Goal: Information Seeking & Learning: Understand process/instructions

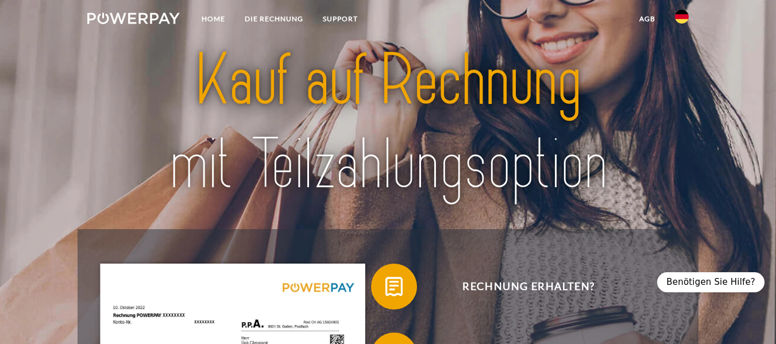
click at [682, 12] on img at bounding box center [682, 17] width 14 height 14
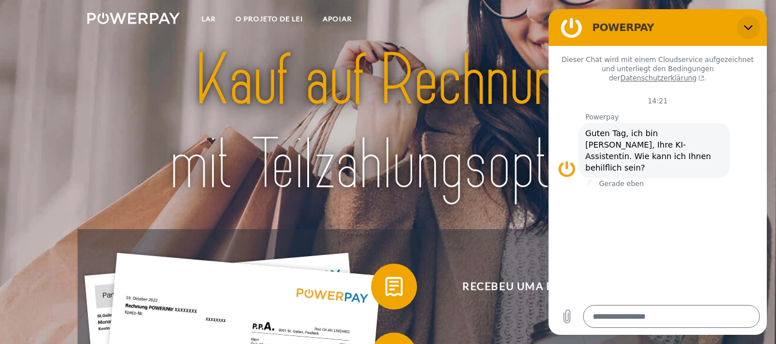
drag, startPoint x: 753, startPoint y: 28, endPoint x: 1275, endPoint y: 43, distance: 522.0
click at [753, 28] on button "Schließen" at bounding box center [748, 27] width 23 height 23
type textarea "*"
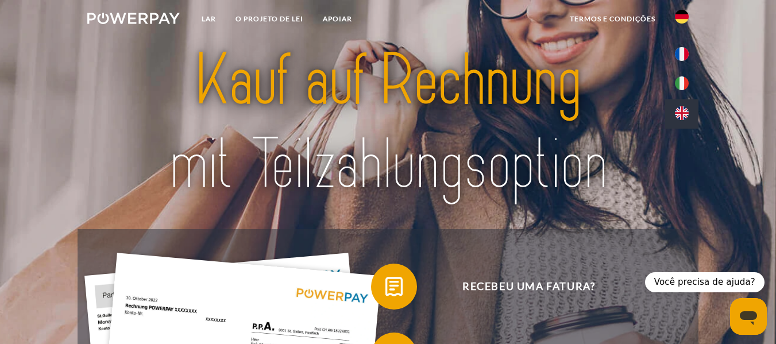
click at [687, 113] on img at bounding box center [682, 113] width 14 height 14
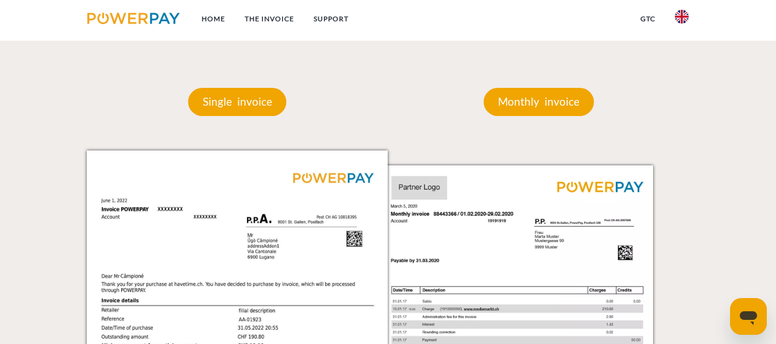
scroll to position [976, 0]
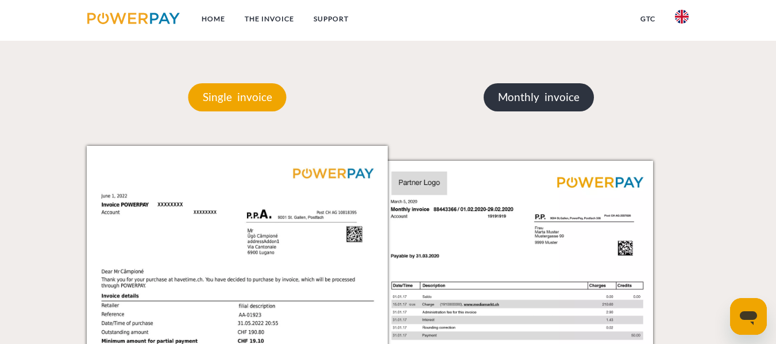
click at [519, 105] on p "Monthly invoice" at bounding box center [538, 97] width 110 height 28
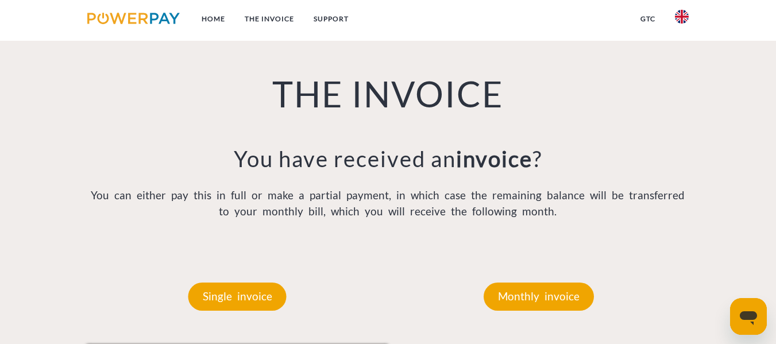
scroll to position [960, 0]
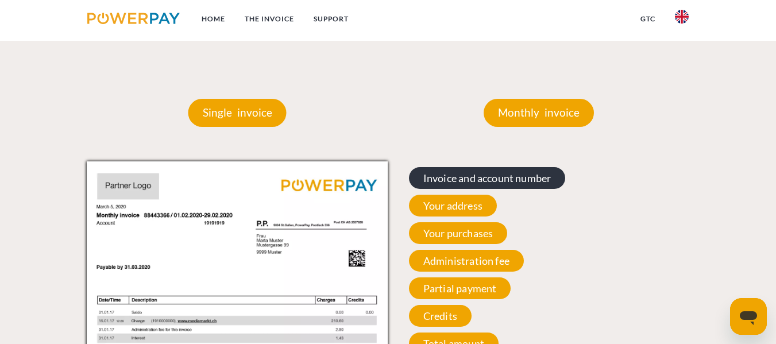
click at [513, 179] on span "Invoice and account number" at bounding box center [487, 178] width 157 height 22
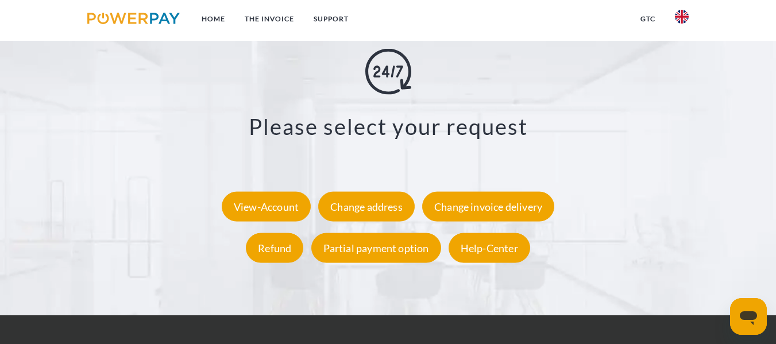
scroll to position [2067, 0]
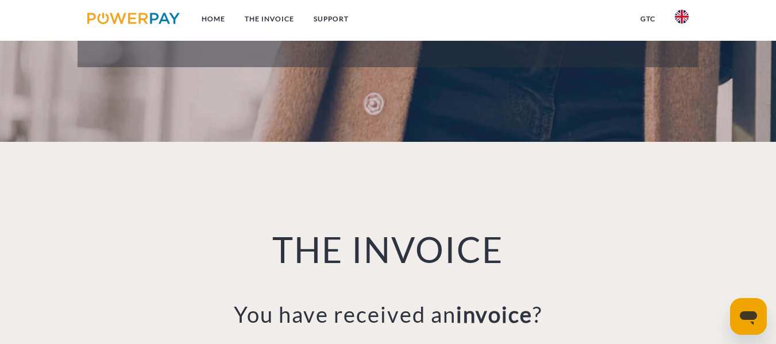
scroll to position [459, 0]
